Goal: Task Accomplishment & Management: Complete application form

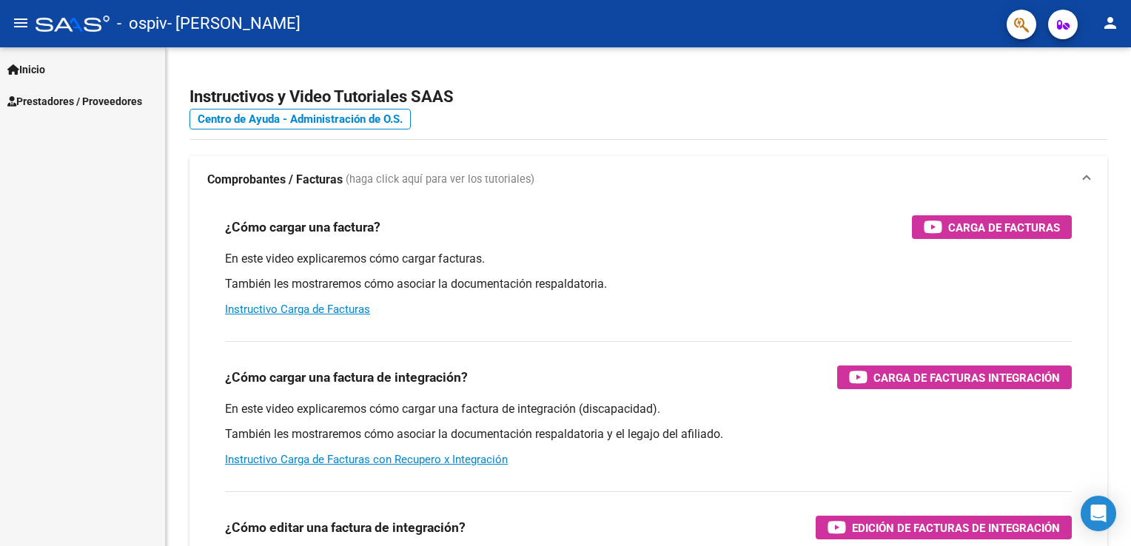
click at [95, 94] on span "Prestadores / Proveedores" at bounding box center [74, 101] width 135 height 16
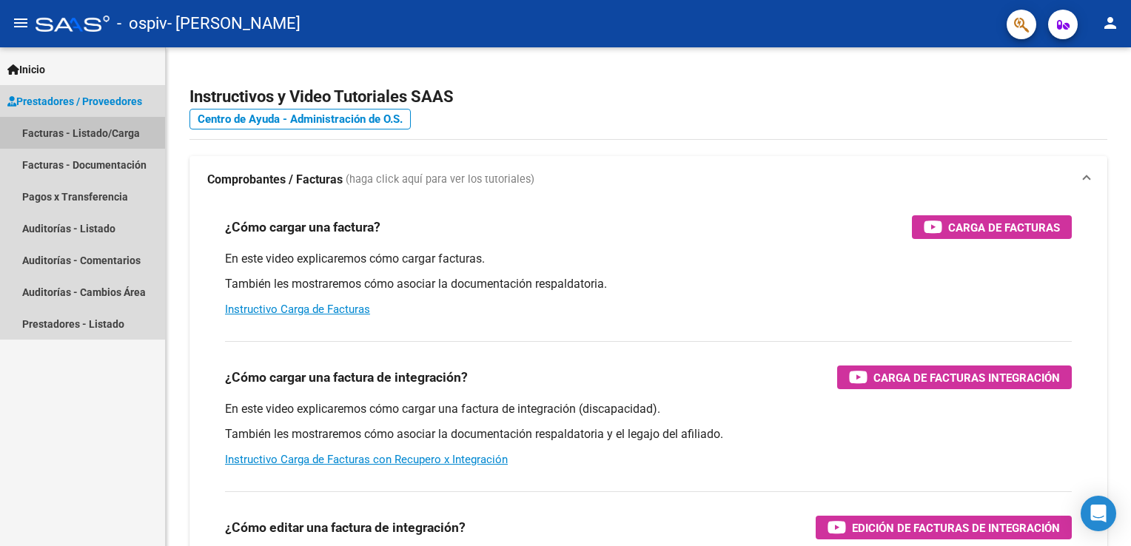
click at [75, 132] on link "Facturas - Listado/Carga" at bounding box center [82, 133] width 165 height 32
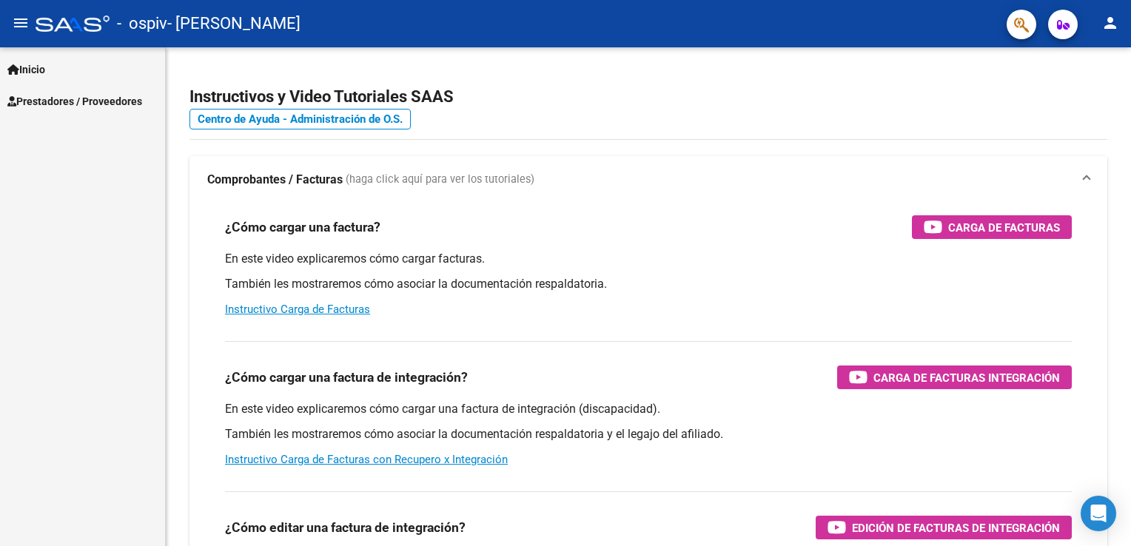
click at [56, 101] on span "Prestadores / Proveedores" at bounding box center [74, 101] width 135 height 16
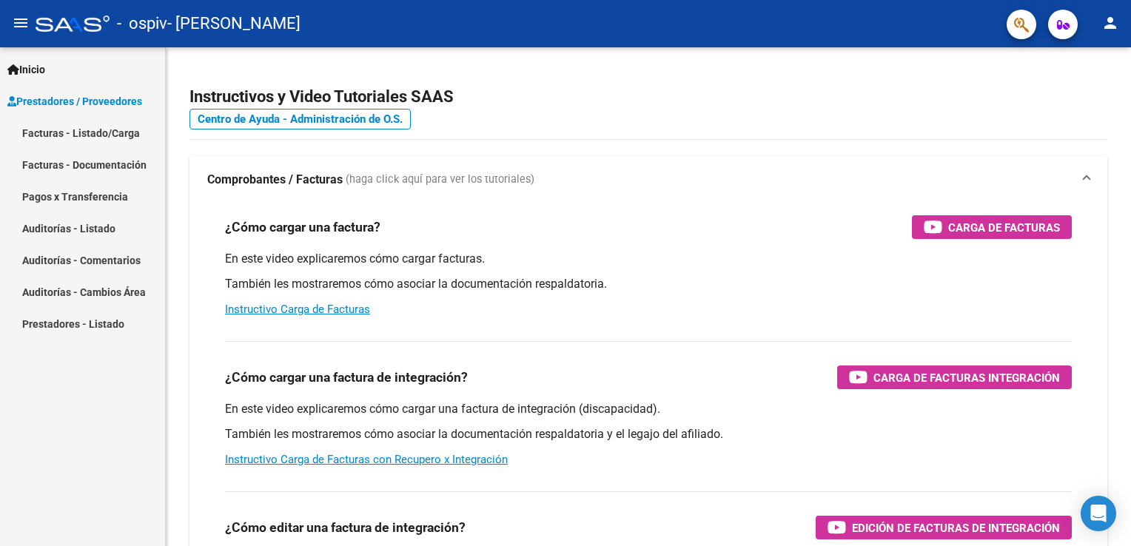
click at [66, 141] on link "Facturas - Listado/Carga" at bounding box center [82, 133] width 165 height 32
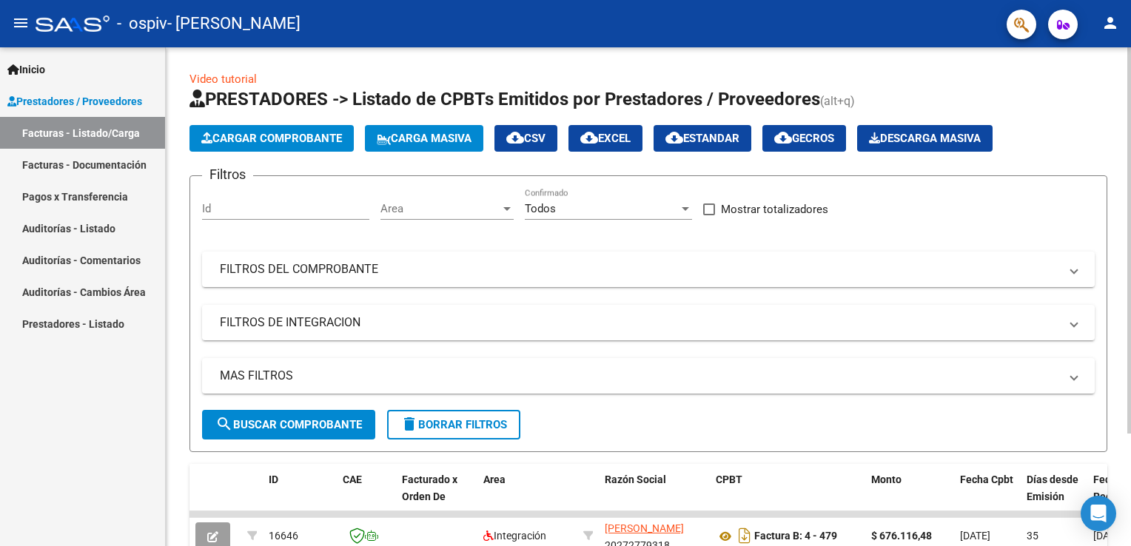
click at [223, 135] on span "Cargar Comprobante" at bounding box center [271, 138] width 141 height 13
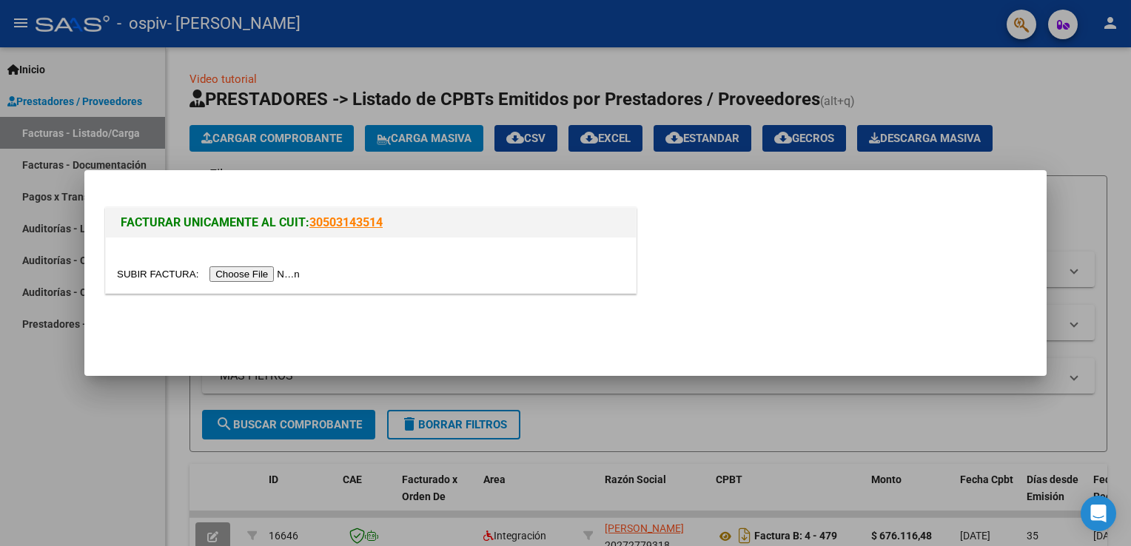
click at [239, 270] on input "file" at bounding box center [210, 274] width 187 height 16
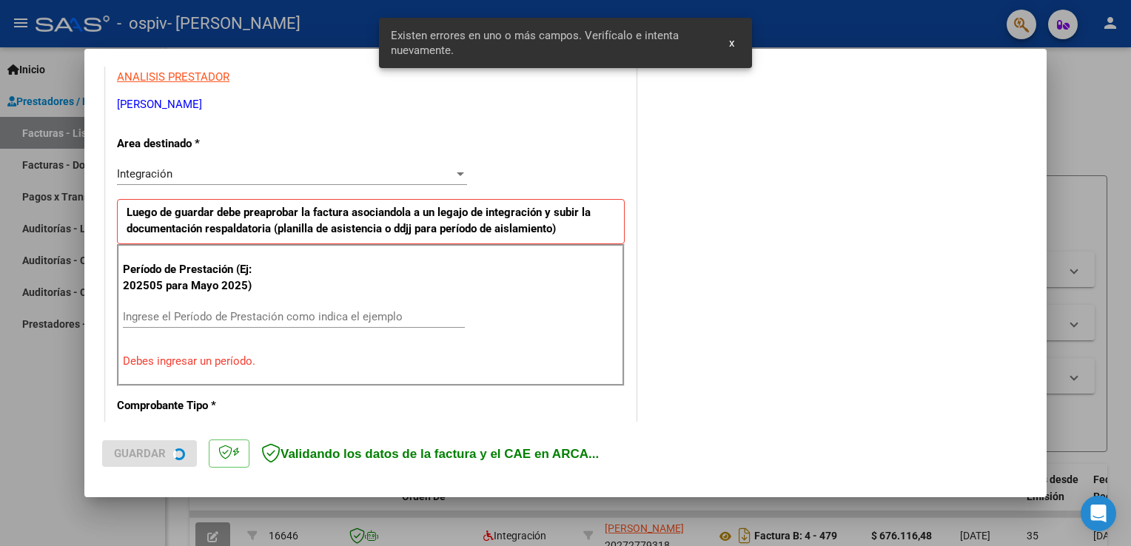
scroll to position [309, 0]
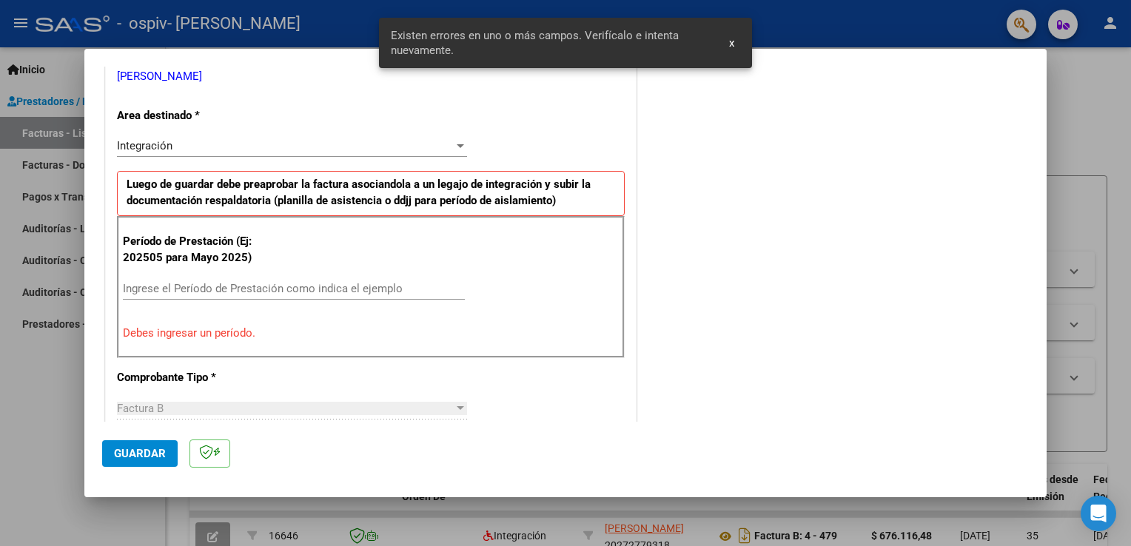
click at [560, 108] on div "CUIT * 20-27277931-8 Ingresar CUIT ANALISIS PRESTADOR [PERSON_NAME] [PERSON_NAM…" at bounding box center [371, 519] width 530 height 1152
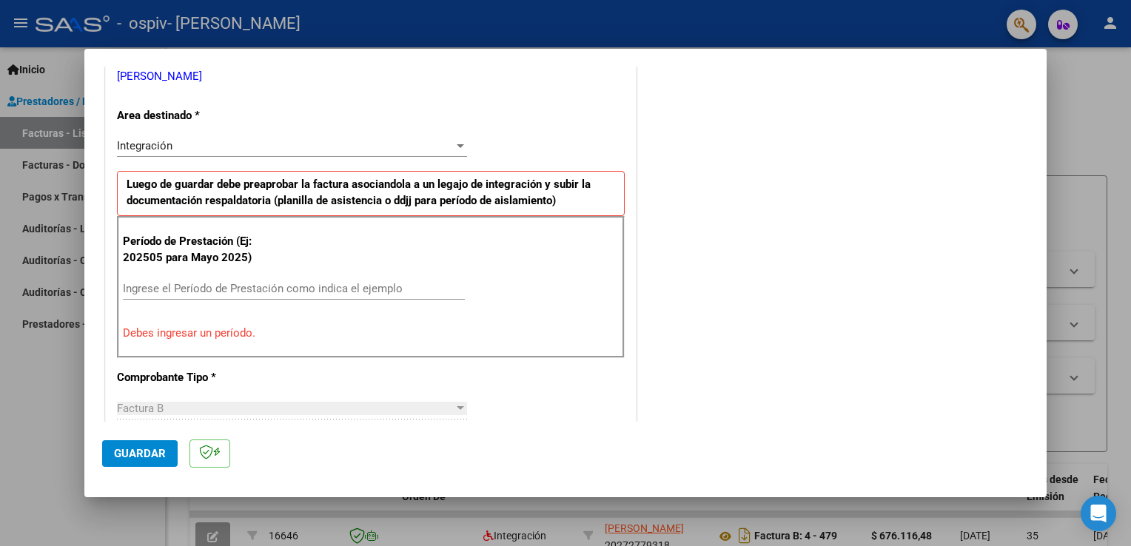
click at [130, 287] on input "Ingrese el Período de Prestación como indica el ejemplo" at bounding box center [294, 288] width 342 height 13
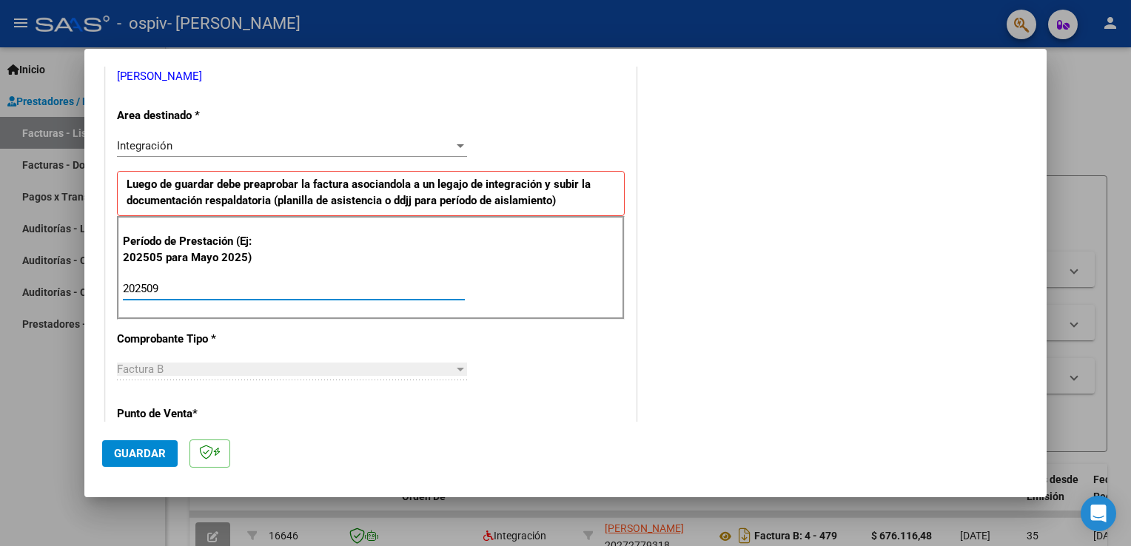
type input "202509"
click at [238, 325] on div "CUIT * 20-27277931-8 Ingresar CUIT ANALISIS PRESTADOR [PERSON_NAME] [PERSON_NAM…" at bounding box center [371, 500] width 530 height 1114
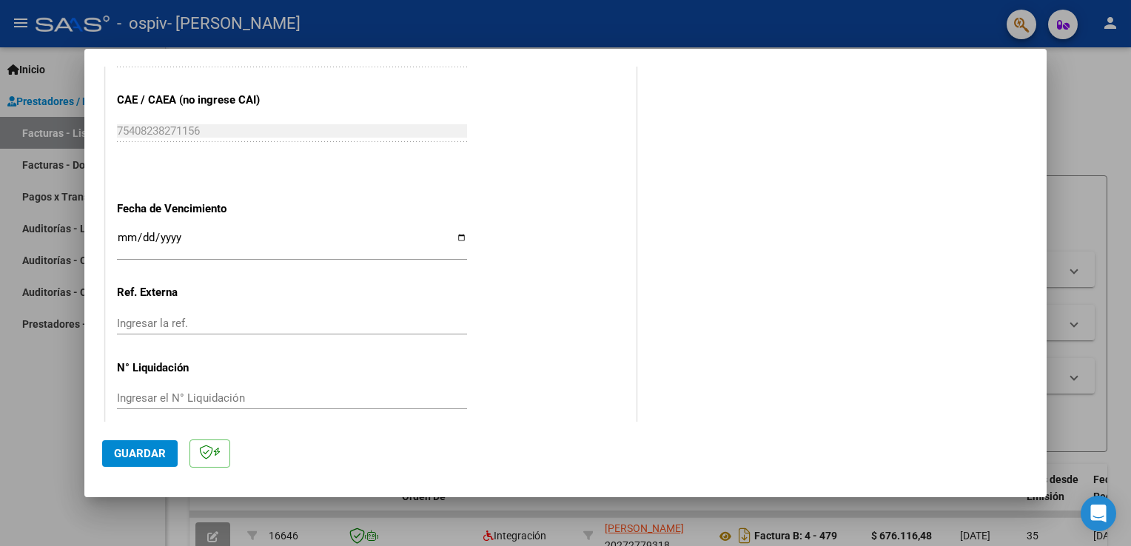
scroll to position [945, 0]
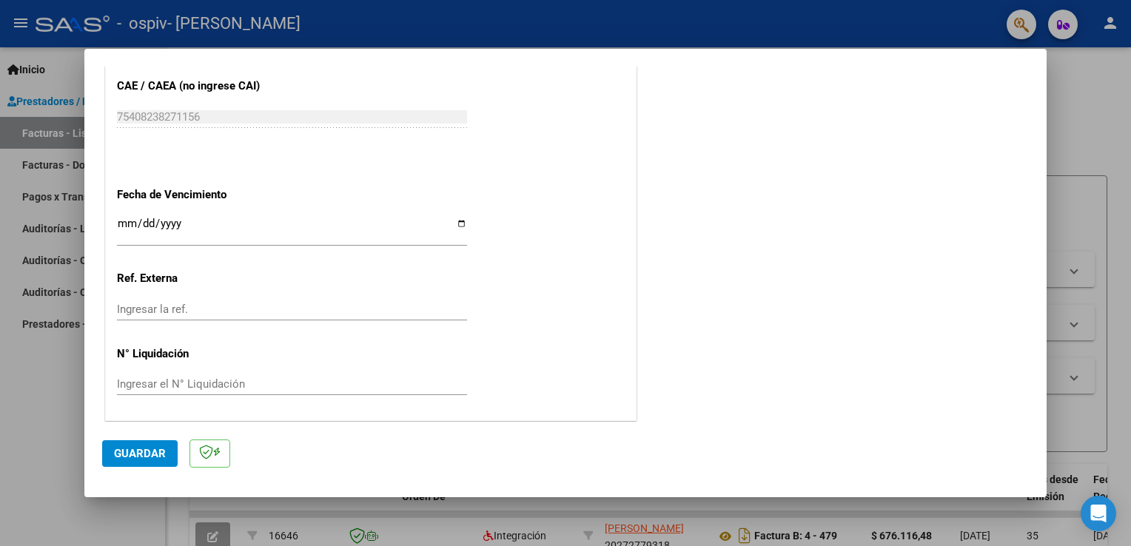
click at [148, 448] on span "Guardar" at bounding box center [140, 453] width 52 height 13
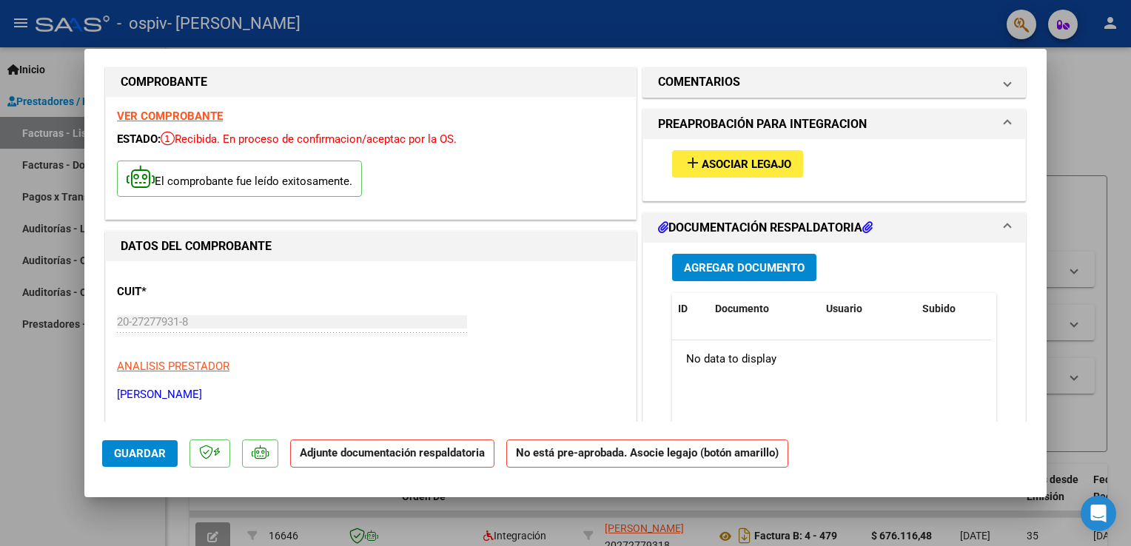
scroll to position [0, 0]
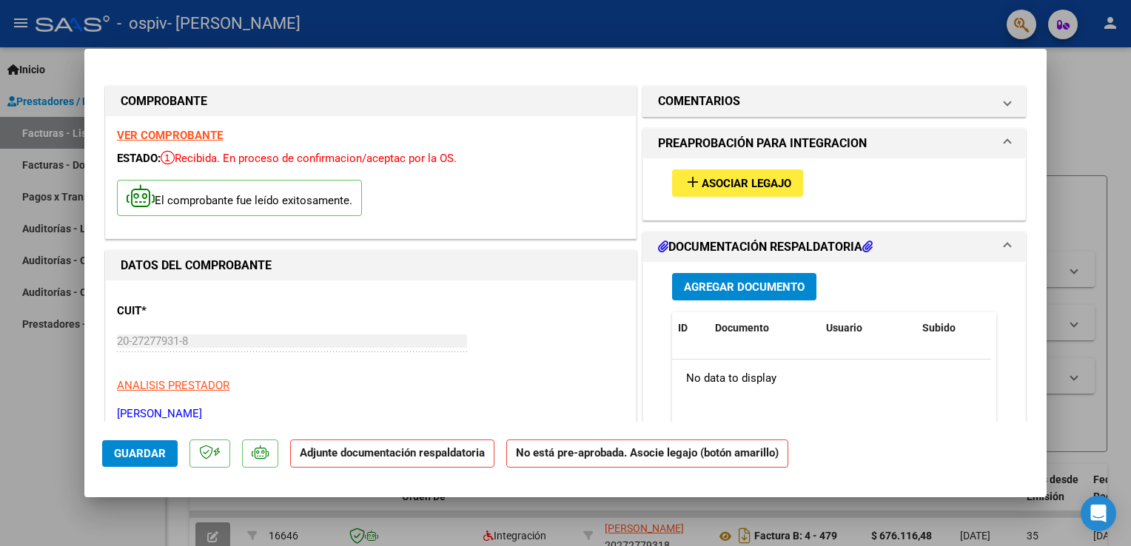
click at [717, 179] on span "Asociar Legajo" at bounding box center [746, 183] width 90 height 13
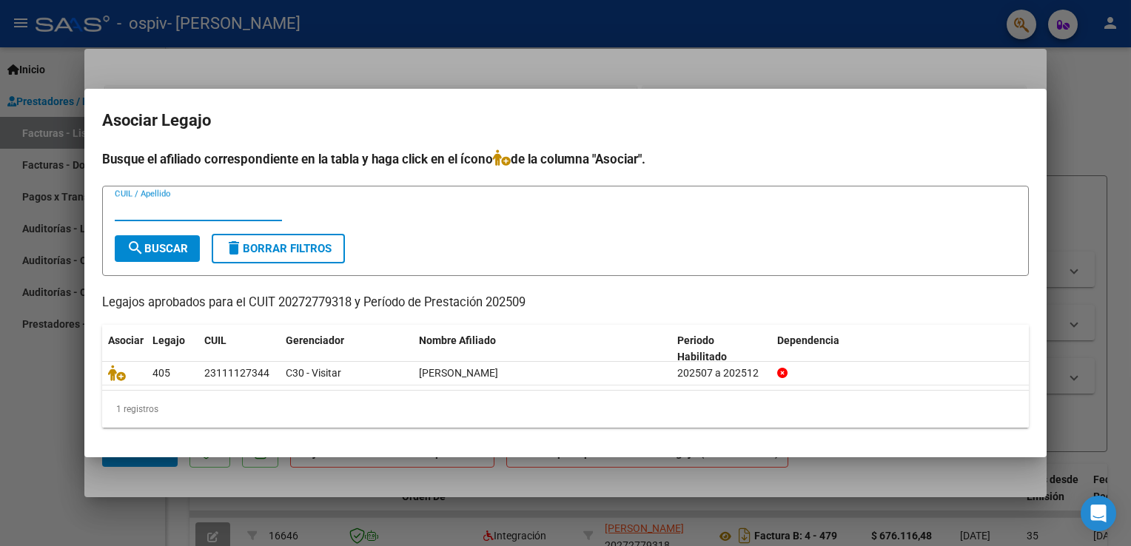
click at [128, 211] on input "CUIL / Apellido" at bounding box center [198, 209] width 167 height 13
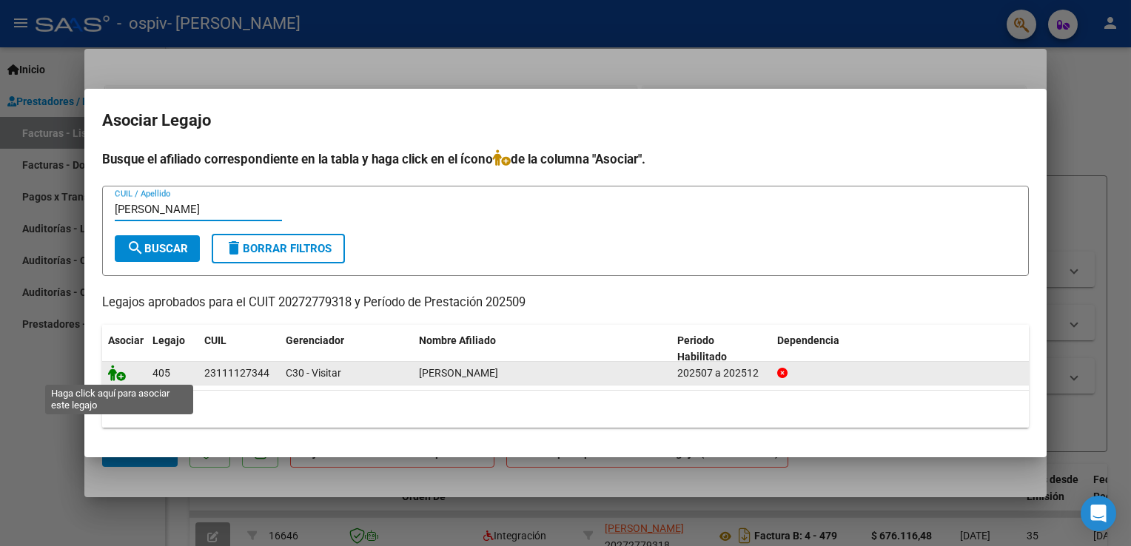
type input "[PERSON_NAME]"
click at [120, 374] on icon at bounding box center [117, 373] width 18 height 16
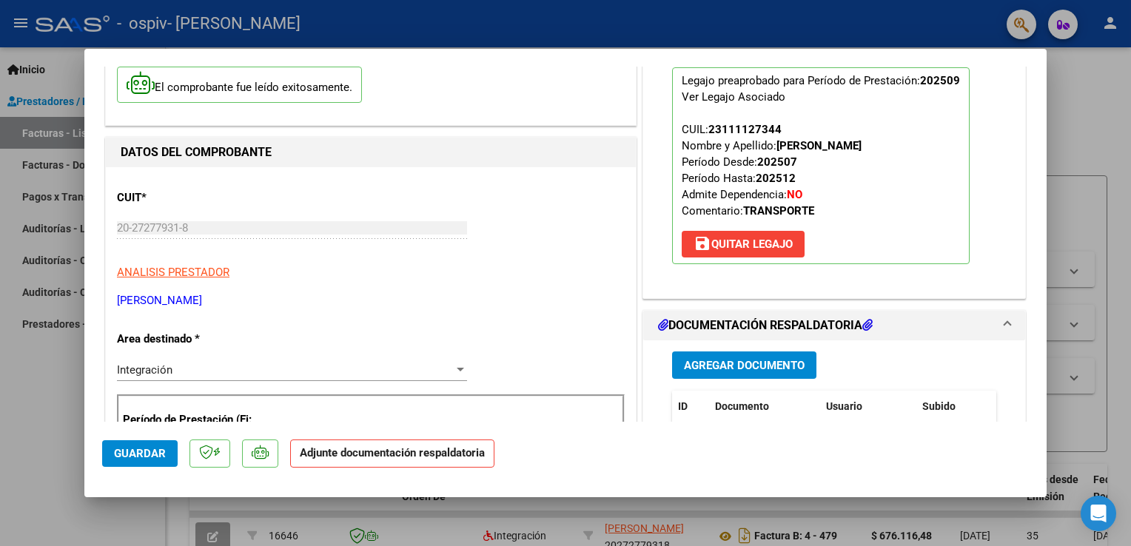
scroll to position [222, 0]
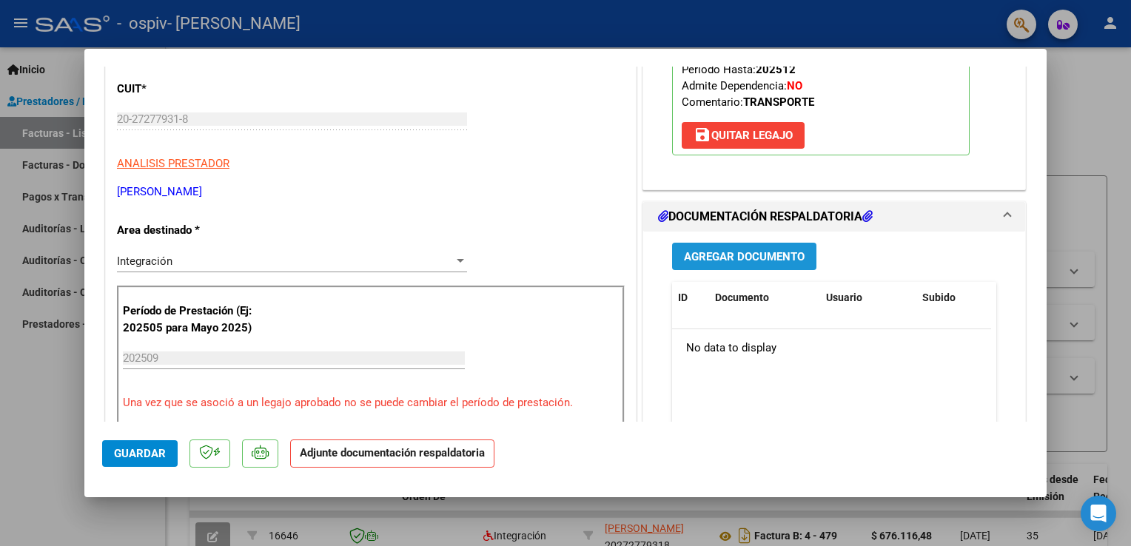
click at [738, 250] on span "Agregar Documento" at bounding box center [744, 256] width 121 height 13
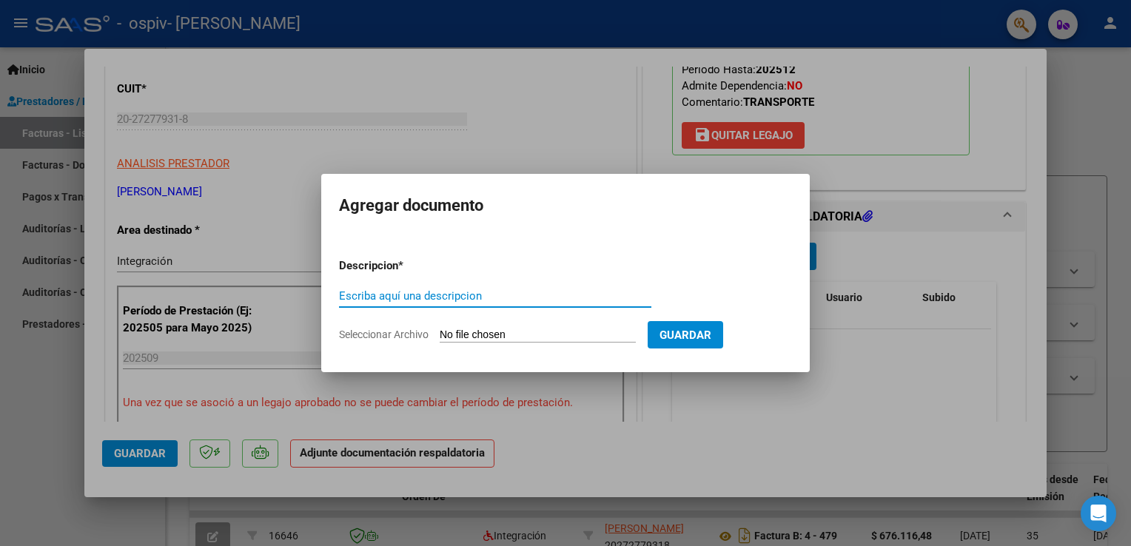
click at [402, 300] on input "Escriba aquí una descripcion" at bounding box center [495, 295] width 312 height 13
type input "PLANILLA"
click at [473, 340] on input "Seleccionar Archivo" at bounding box center [538, 336] width 196 height 14
type input "C:\fakepath\Planilla de asistencia [PERSON_NAME] [DATE].pdf"
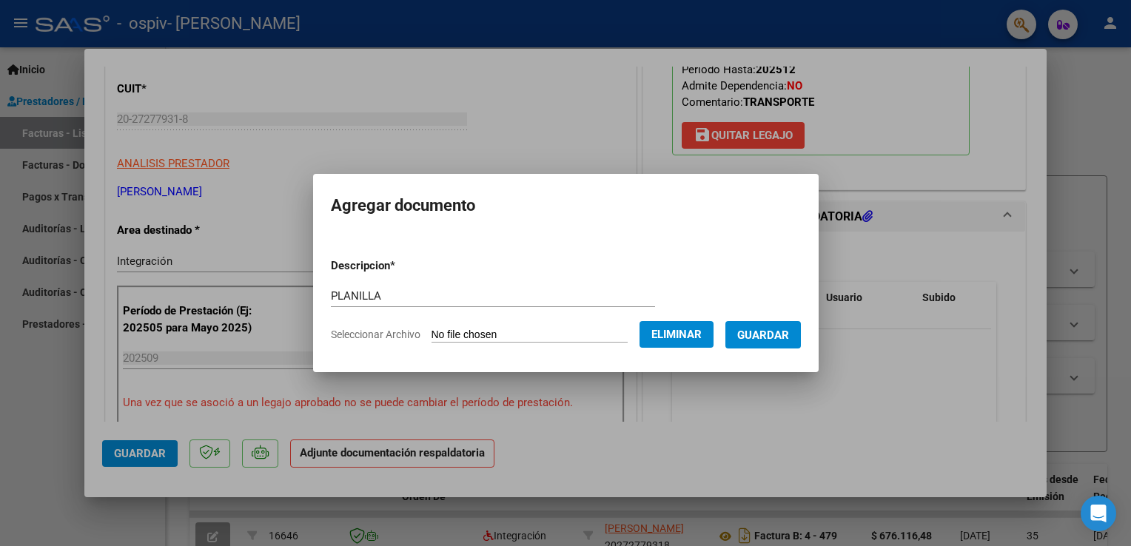
click at [733, 360] on mat-dialog-container "Agregar documento Descripcion * PLANILLA Escriba aquí una descripcion Seleccion…" at bounding box center [565, 273] width 505 height 198
click at [744, 342] on span "Guardar" at bounding box center [763, 335] width 52 height 13
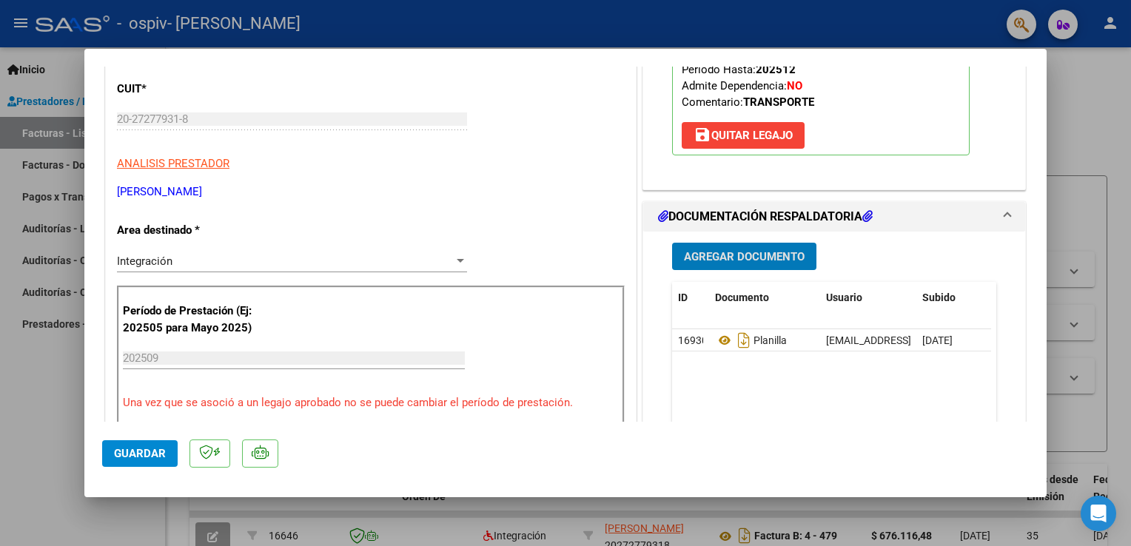
click at [716, 258] on span "Agregar Documento" at bounding box center [744, 256] width 121 height 13
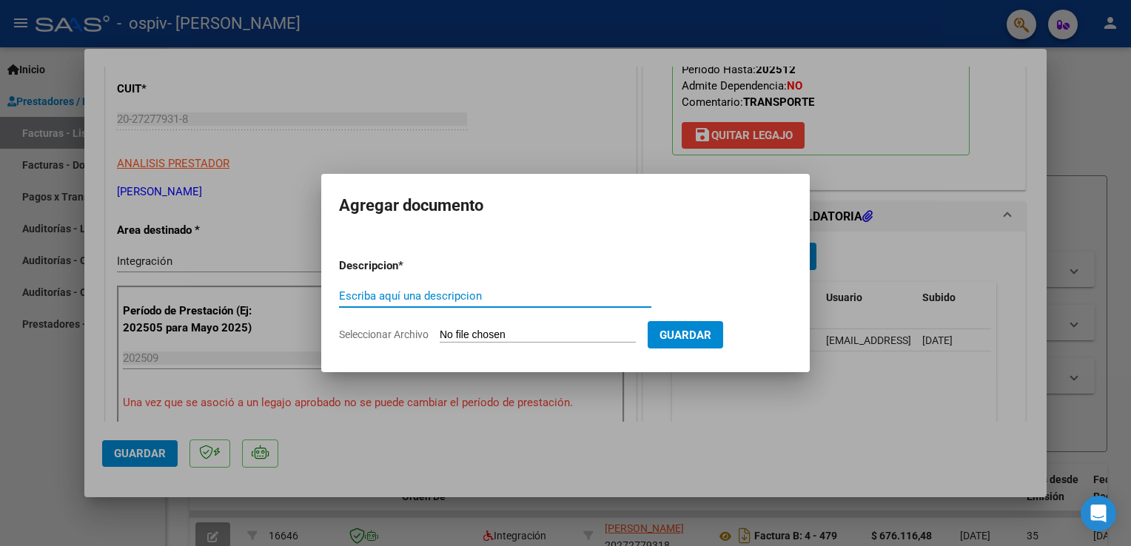
click at [389, 294] on input "Escriba aquí una descripcion" at bounding box center [495, 295] width 312 height 13
type input "AUTORIZACION"
click at [471, 336] on input "Seleccionar Archivo" at bounding box center [538, 336] width 196 height 14
type input "C:\fakepath\AUTORIZACION (1).pdf"
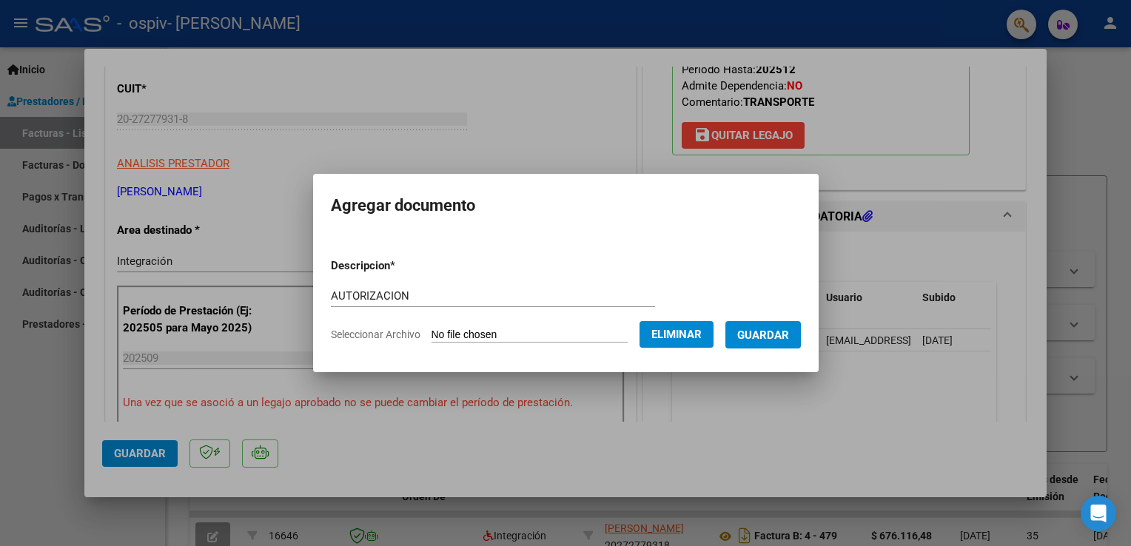
click at [786, 329] on span "Guardar" at bounding box center [763, 335] width 52 height 13
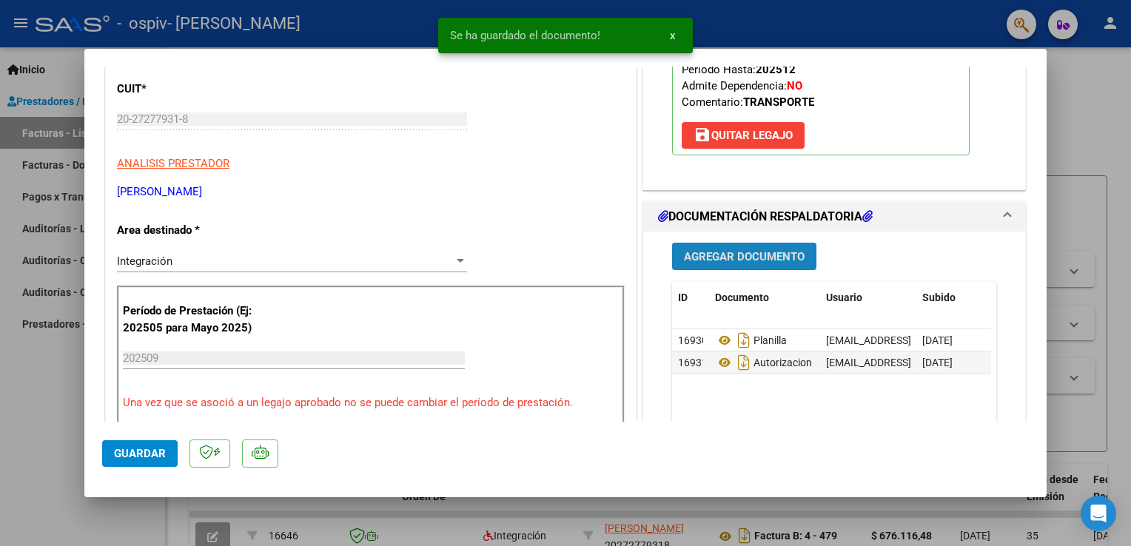
click at [725, 257] on span "Agregar Documento" at bounding box center [744, 256] width 121 height 13
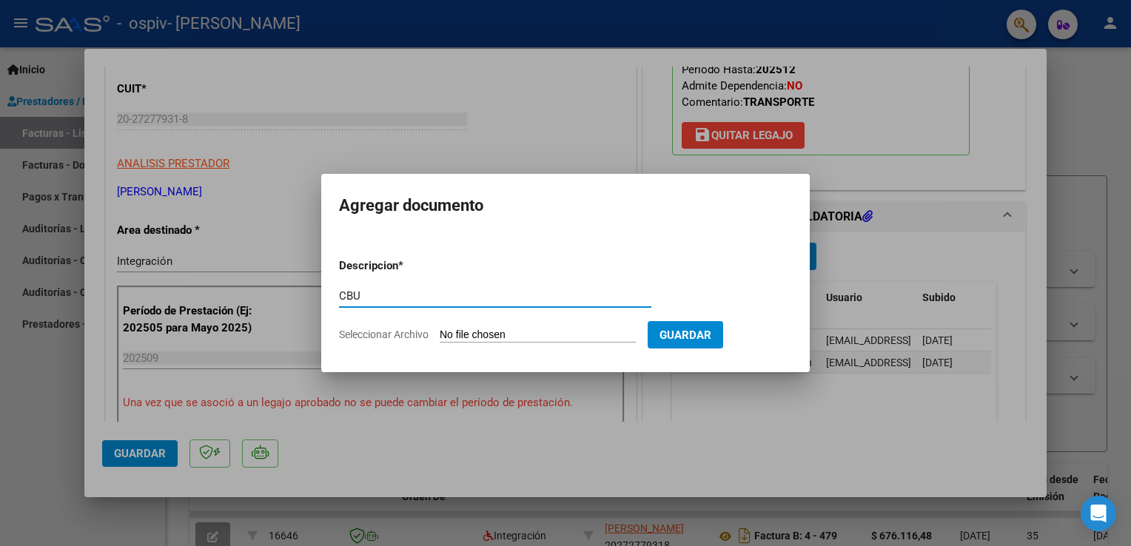
type input "CBU"
click at [533, 337] on input "Seleccionar Archivo" at bounding box center [538, 336] width 196 height 14
type input "C:\fakepath\CCTE.pdf"
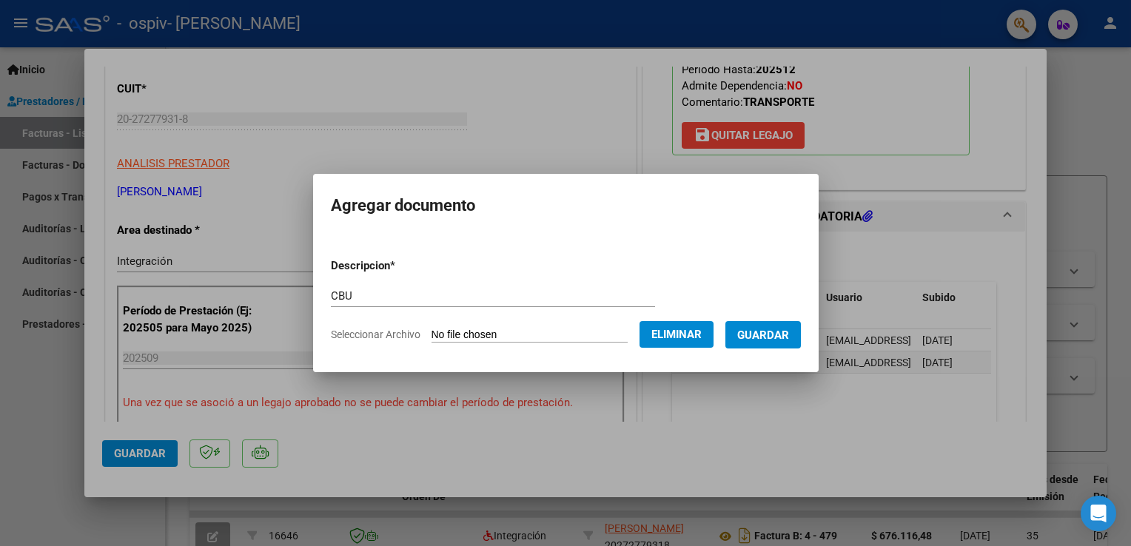
click at [759, 333] on span "Guardar" at bounding box center [763, 335] width 52 height 13
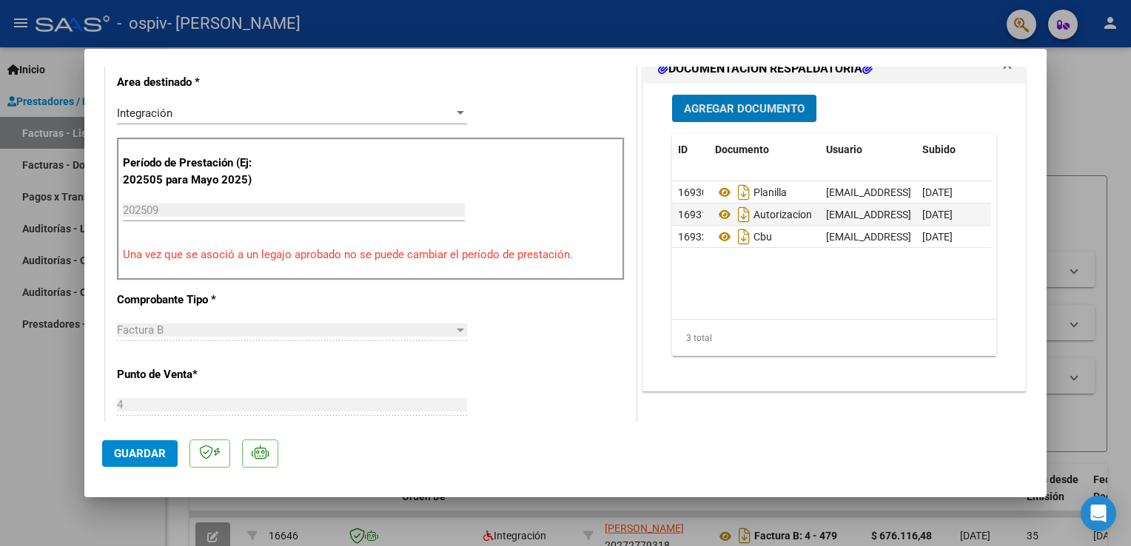
scroll to position [0, 0]
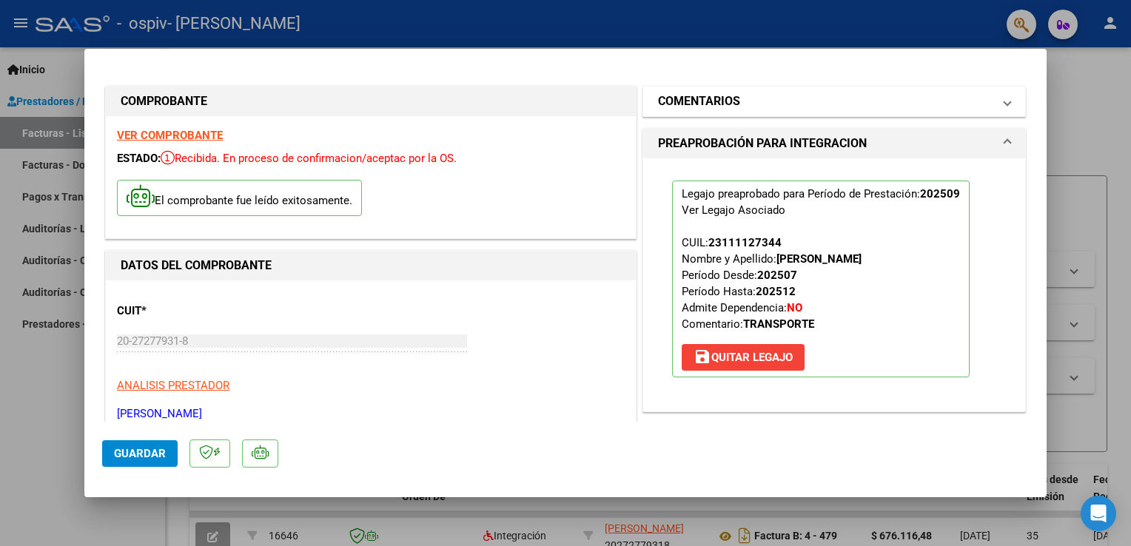
click at [714, 99] on h1 "COMENTARIOS" at bounding box center [699, 101] width 82 height 18
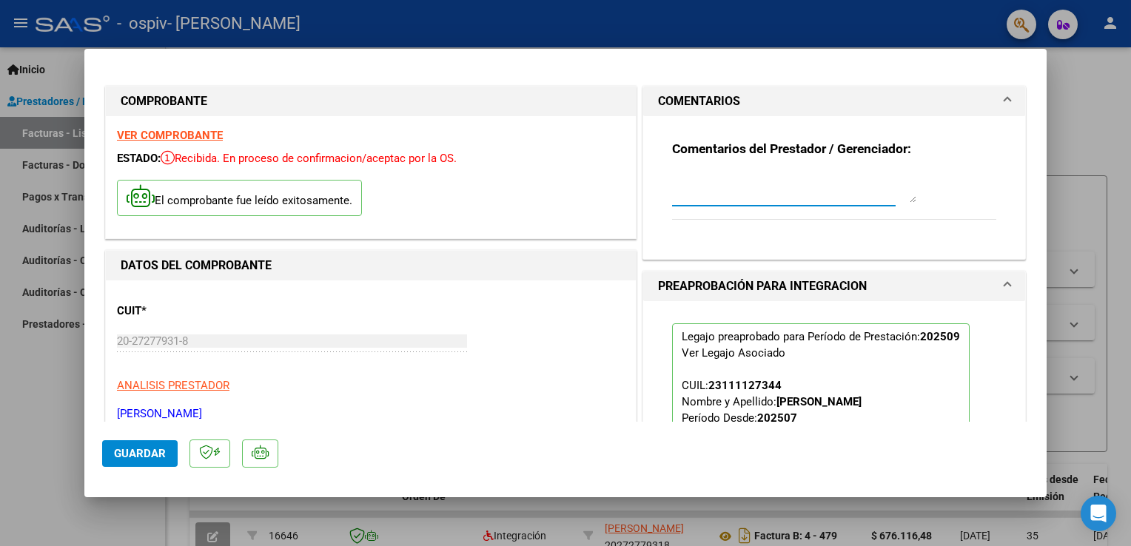
click at [678, 193] on textarea at bounding box center [794, 188] width 244 height 30
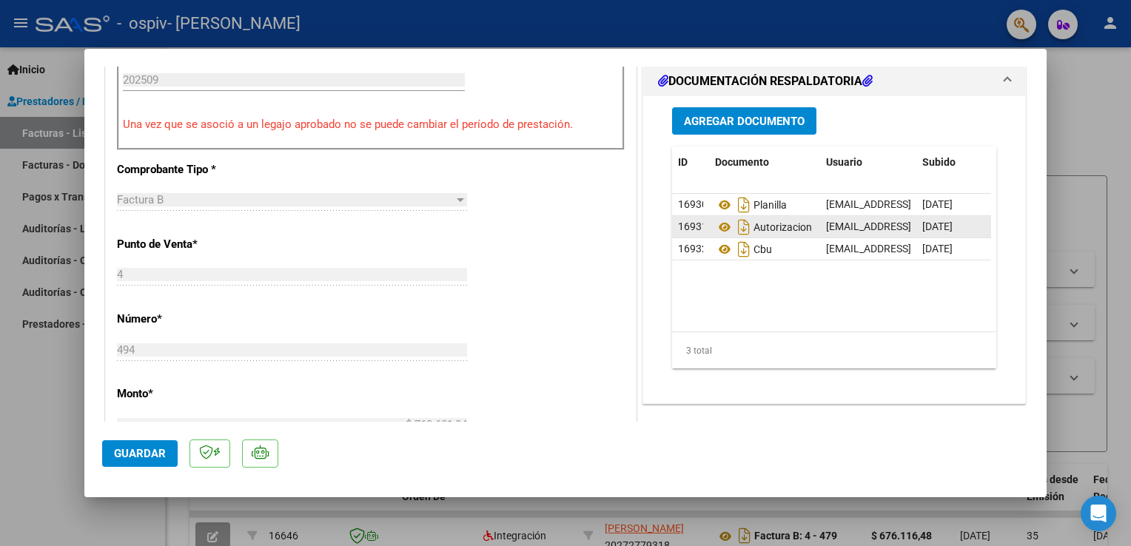
scroll to position [444, 0]
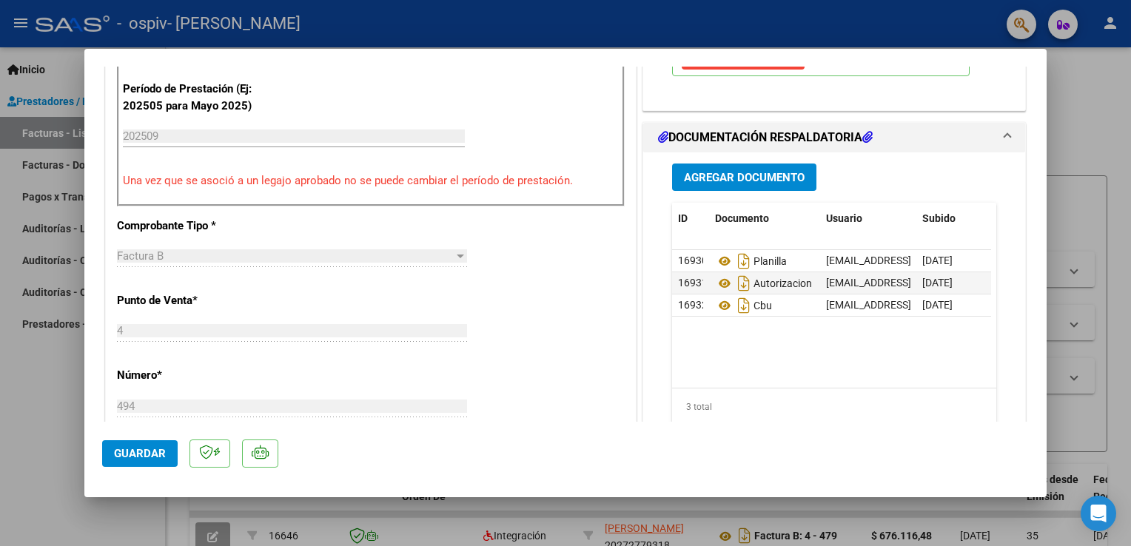
type textarea "DEJO MI CBU YA QUE EL BANCO COMAFI CERRÓ LA SUC 19 [PERSON_NAME] POR ENDE ME PA…"
click at [142, 454] on span "Guardar" at bounding box center [140, 453] width 52 height 13
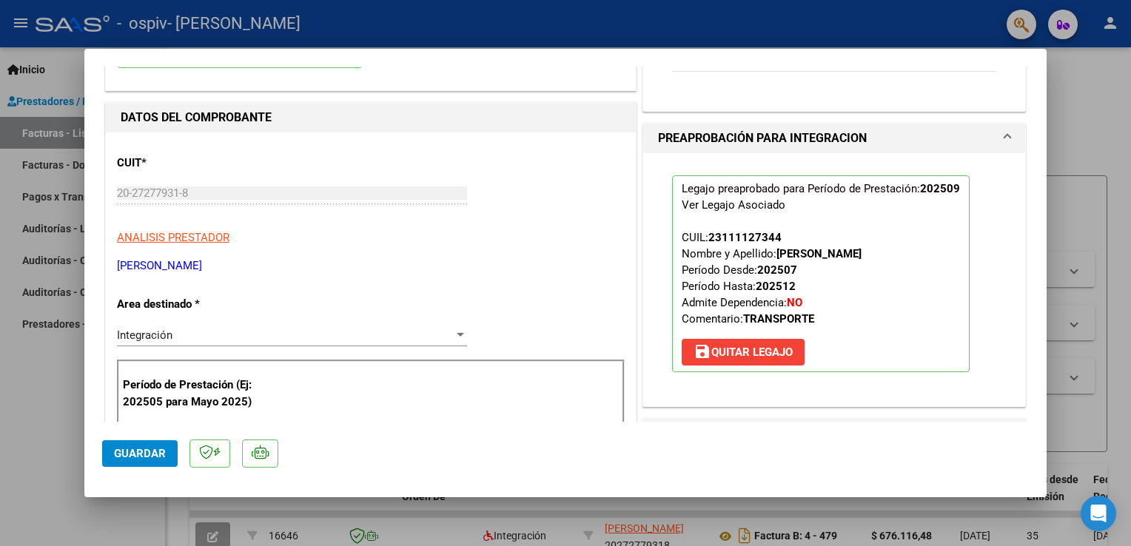
scroll to position [0, 0]
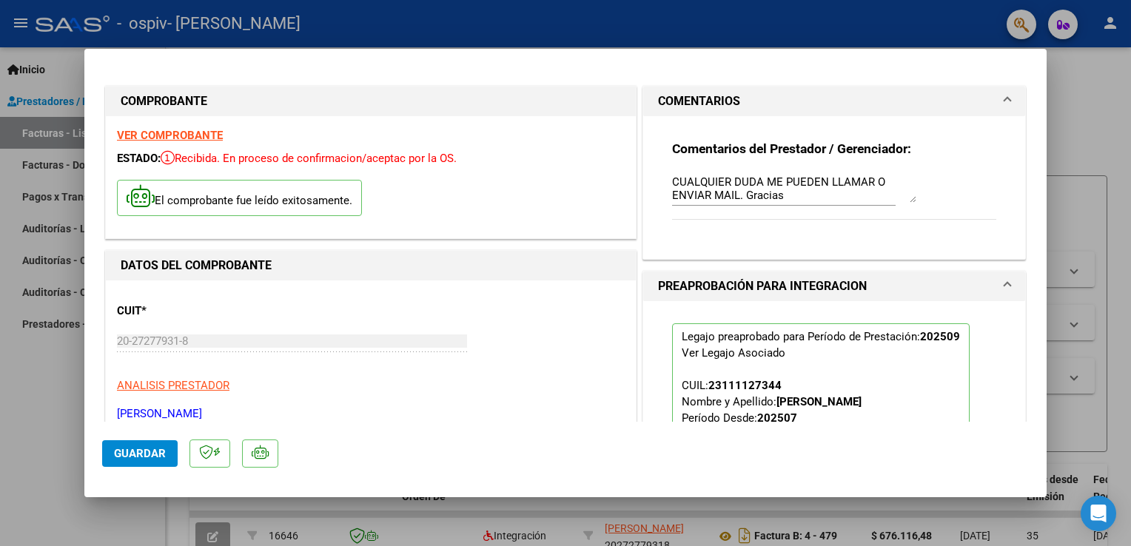
click at [1094, 68] on div at bounding box center [565, 273] width 1131 height 546
type input "$ 0,00"
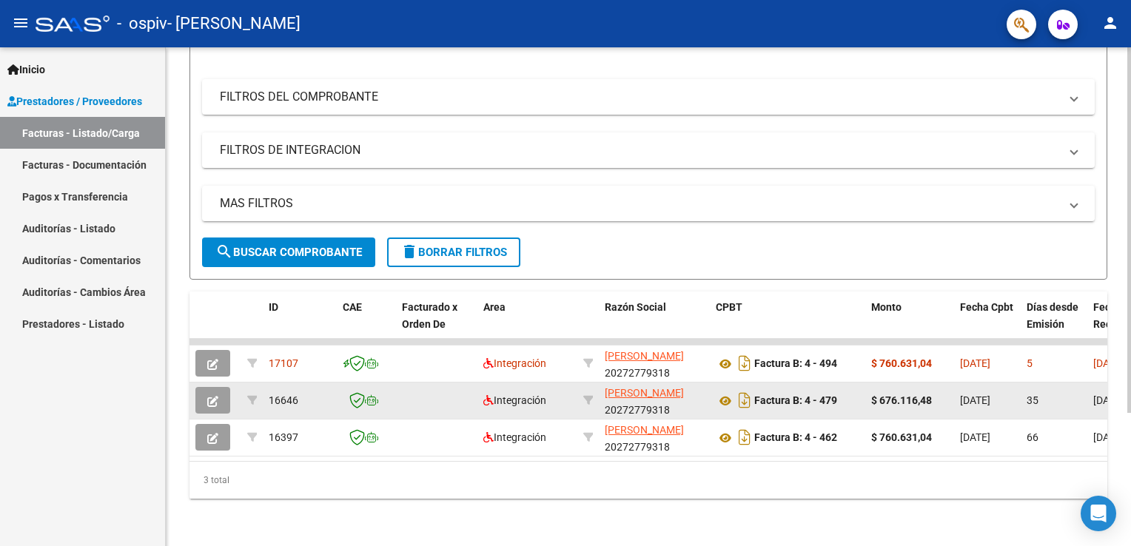
click at [219, 388] on button "button" at bounding box center [212, 400] width 35 height 27
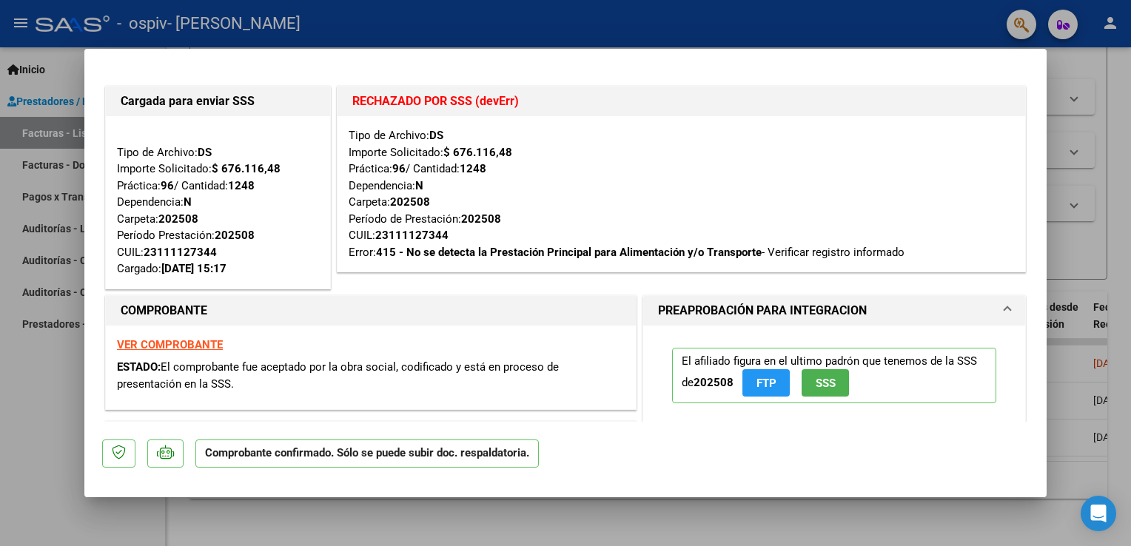
click at [56, 435] on div at bounding box center [565, 273] width 1131 height 546
type input "$ 0,00"
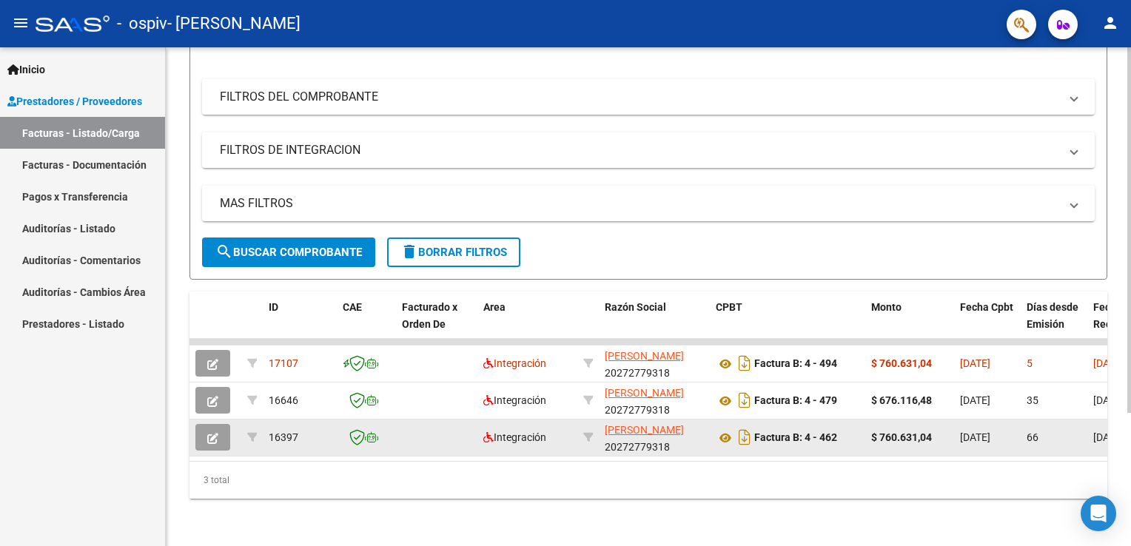
click at [206, 431] on button "button" at bounding box center [212, 437] width 35 height 27
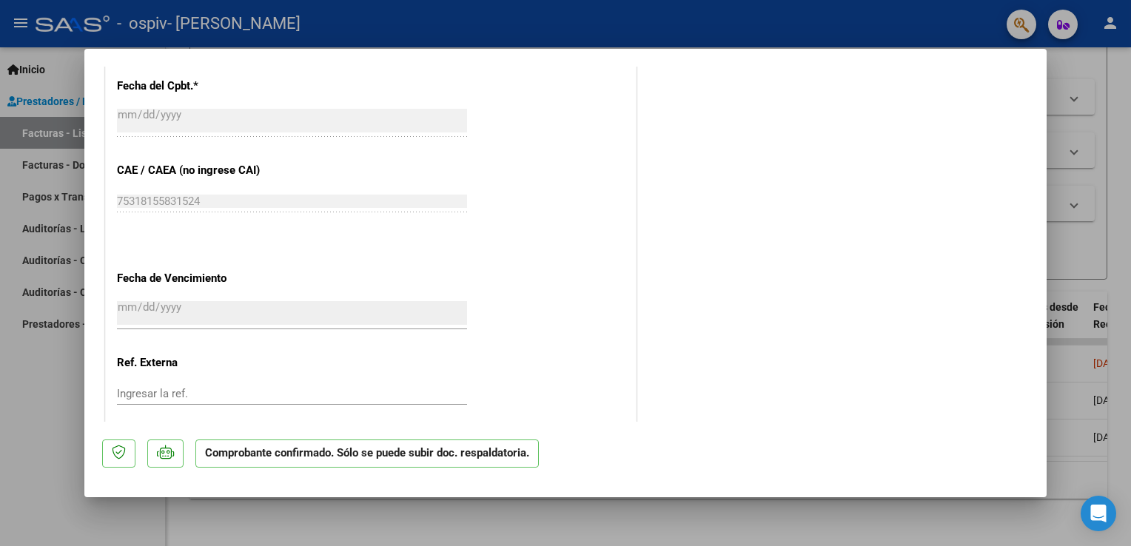
scroll to position [1247, 0]
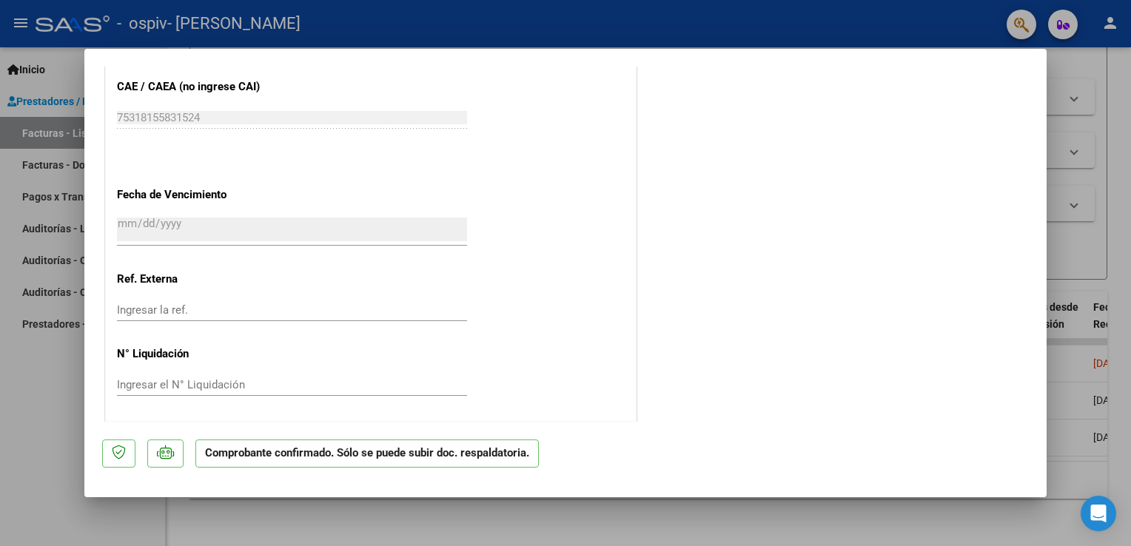
click at [30, 395] on div at bounding box center [565, 273] width 1131 height 546
type input "$ 0,00"
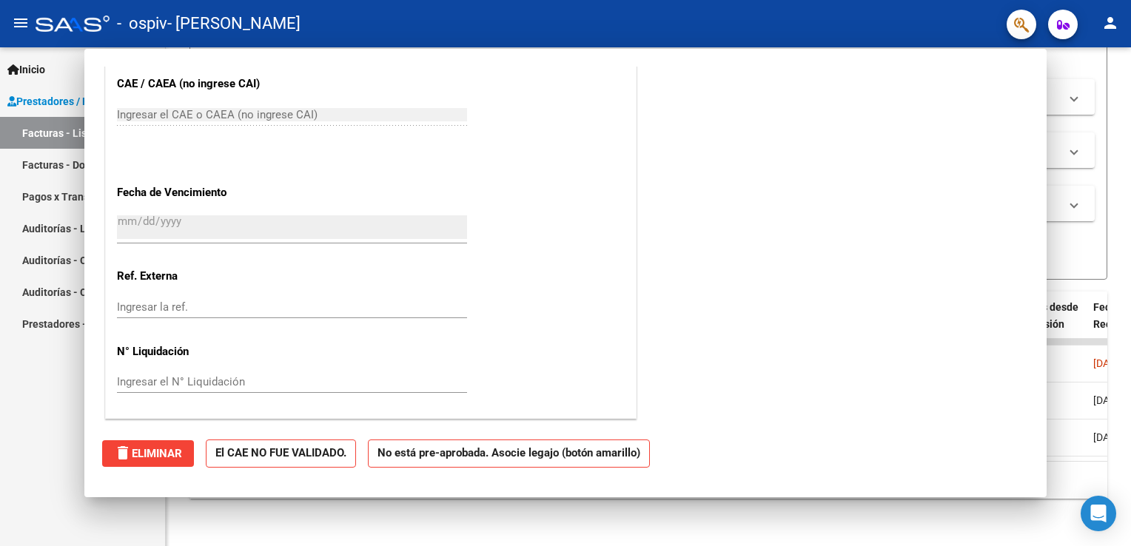
scroll to position [863, 0]
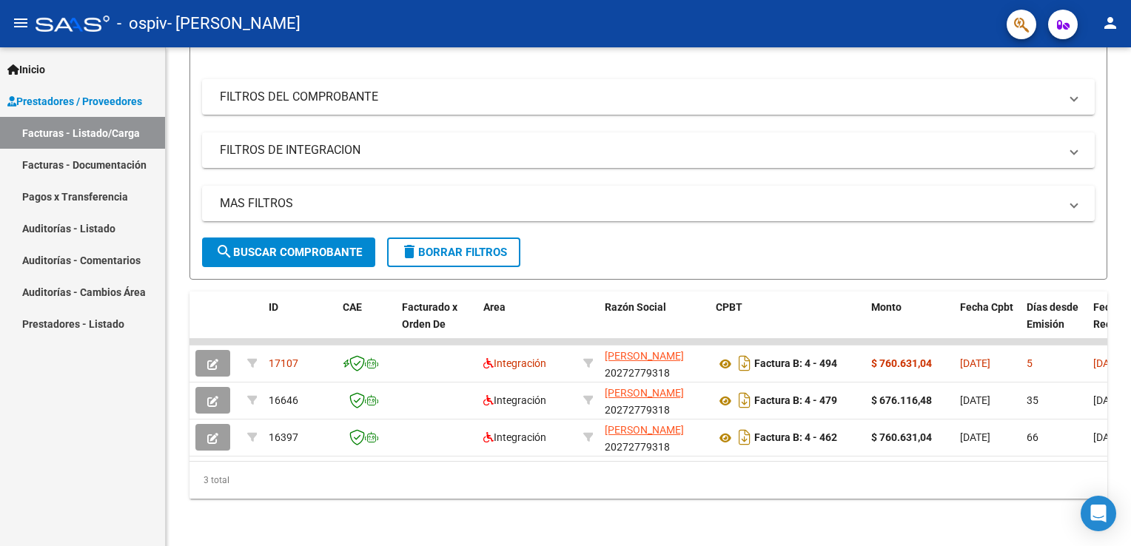
click at [1112, 20] on mat-icon "person" at bounding box center [1110, 23] width 18 height 18
click at [1074, 93] on button "exit_to_app Salir" at bounding box center [1079, 98] width 90 height 36
